Goal: Information Seeking & Learning: Learn about a topic

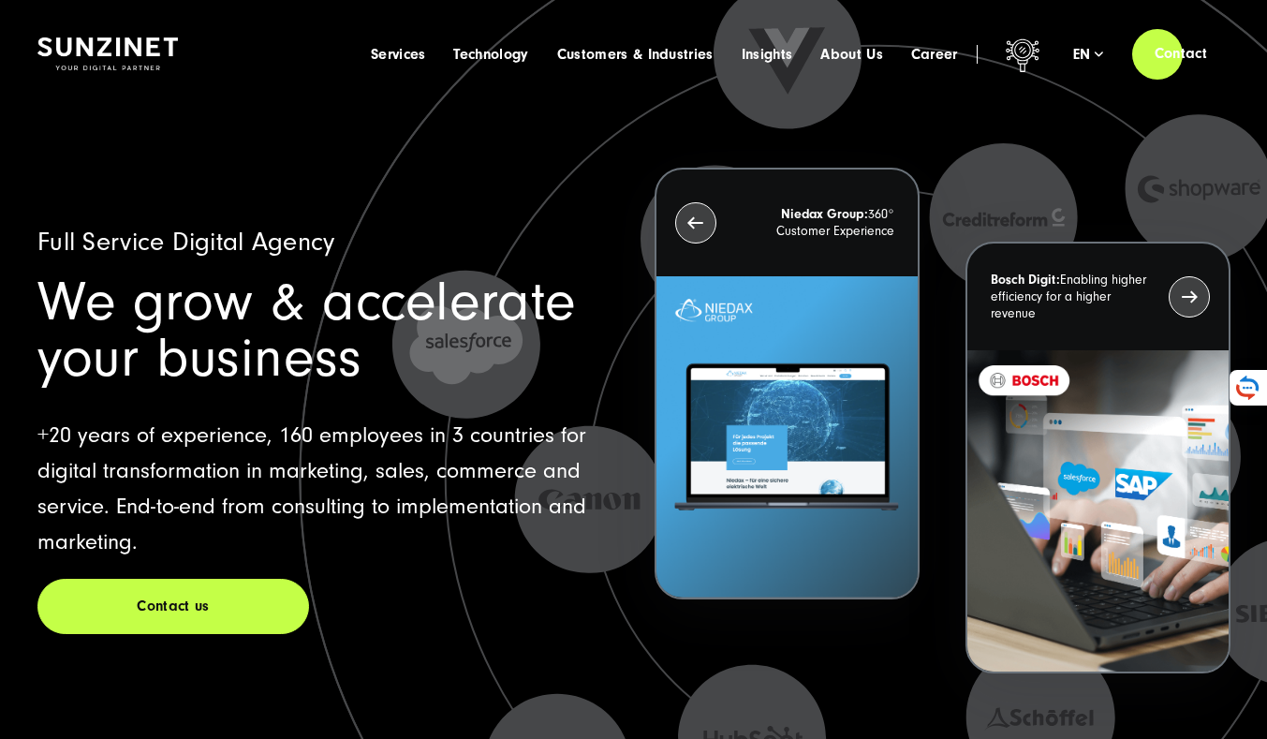
click at [921, 53] on span "Career" at bounding box center [935, 54] width 47 height 19
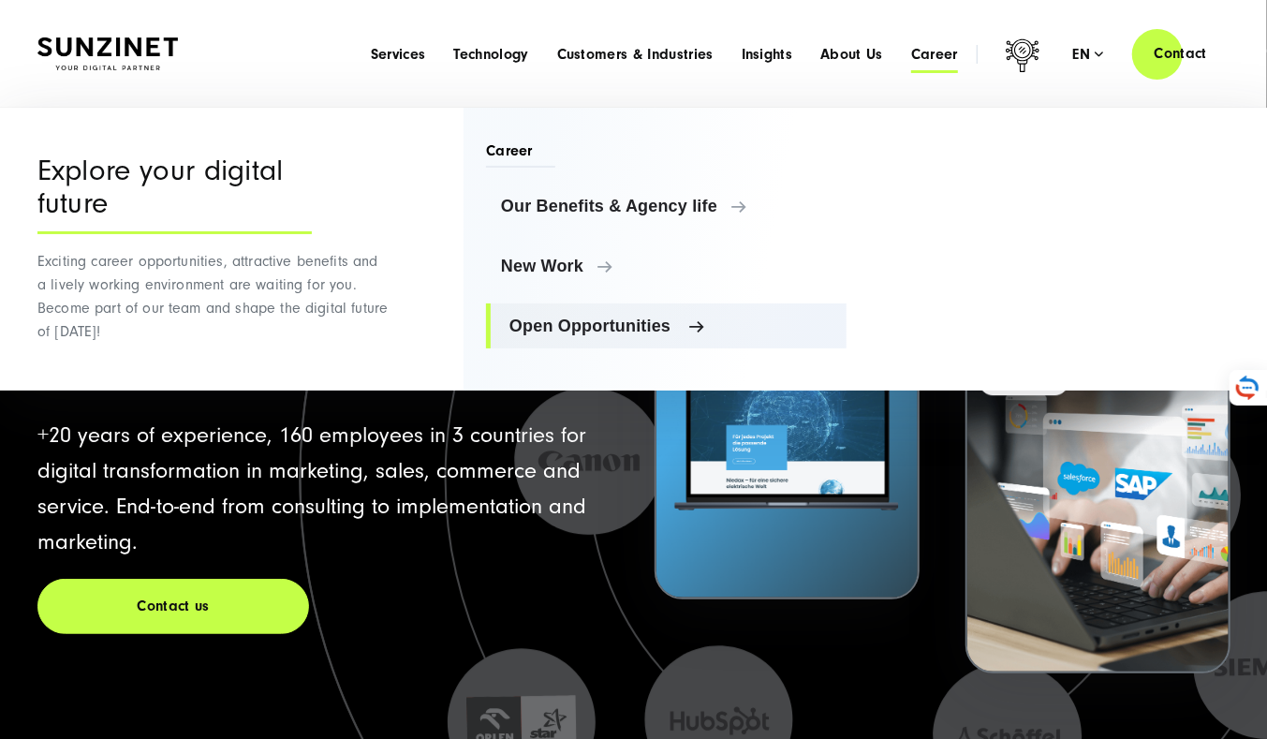
click at [655, 326] on span "Open Opportunities" at bounding box center [671, 326] width 322 height 19
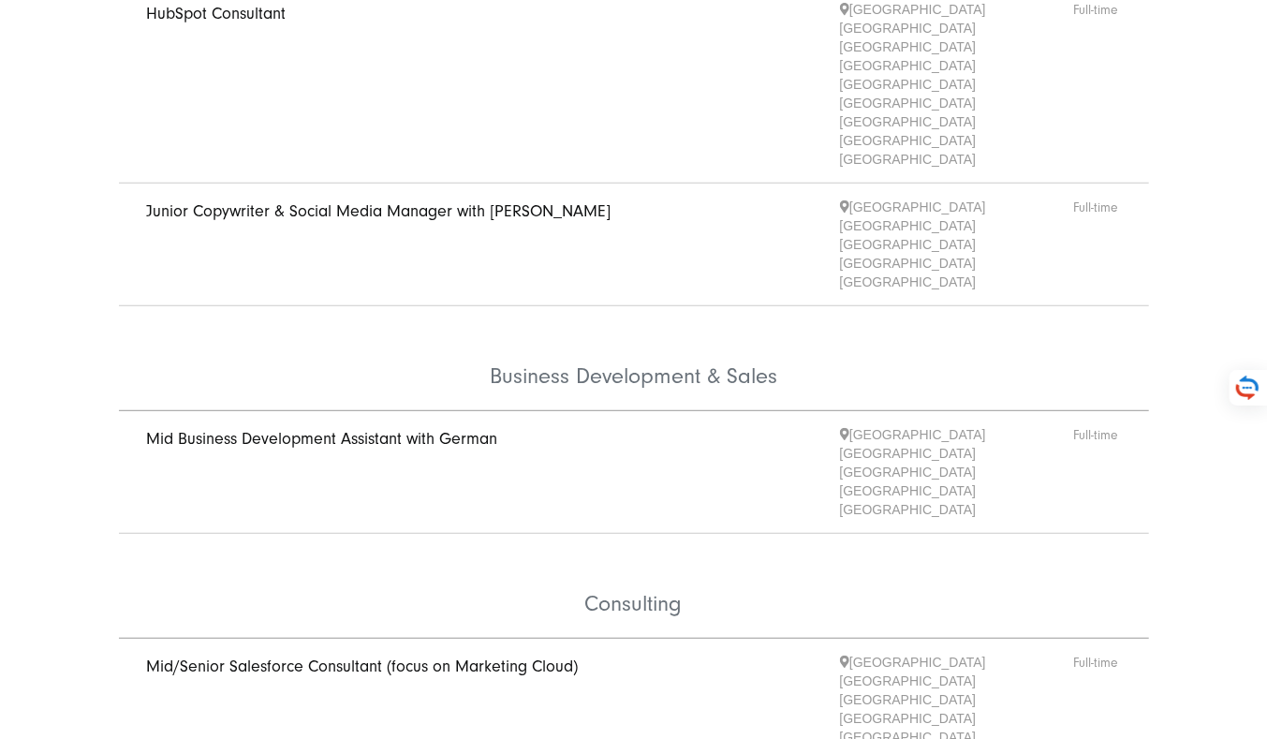
scroll to position [422, 0]
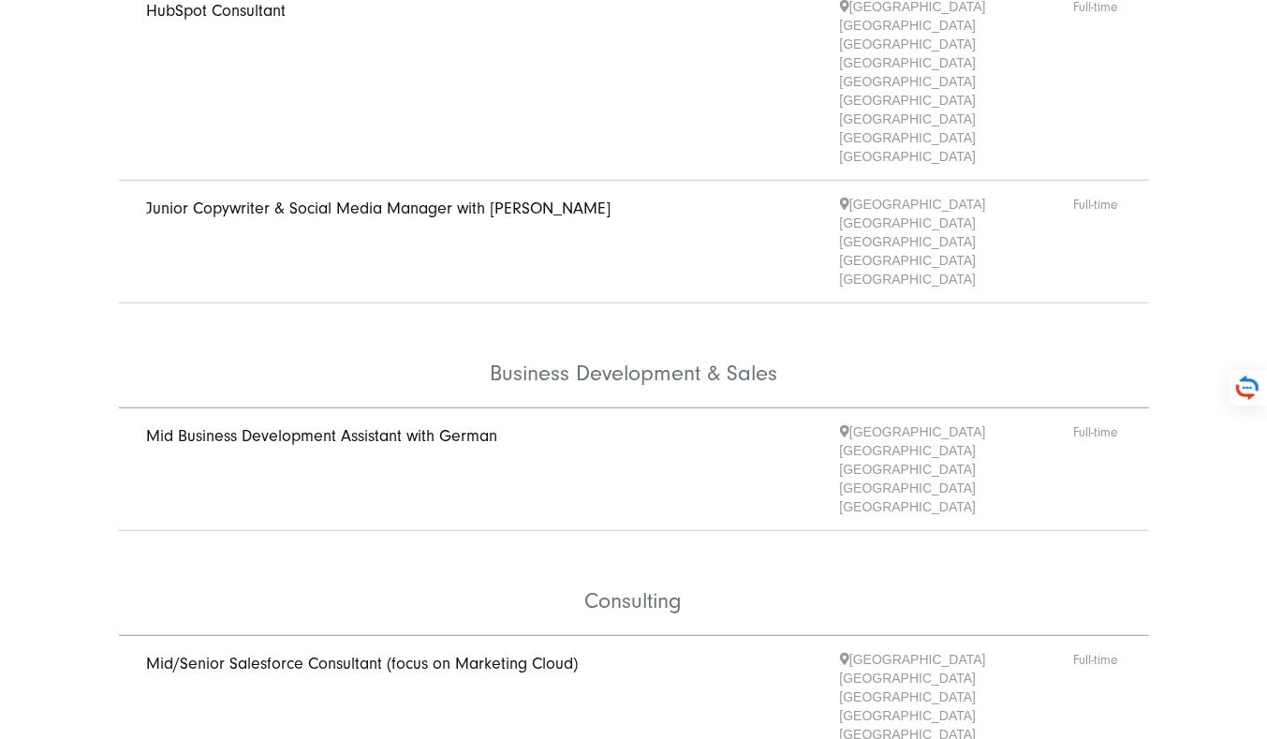
click at [392, 654] on link "Mid/Senior Salesforce Consultant (focus on Marketing Cloud)" at bounding box center [363, 664] width 432 height 20
